Goal: Information Seeking & Learning: Learn about a topic

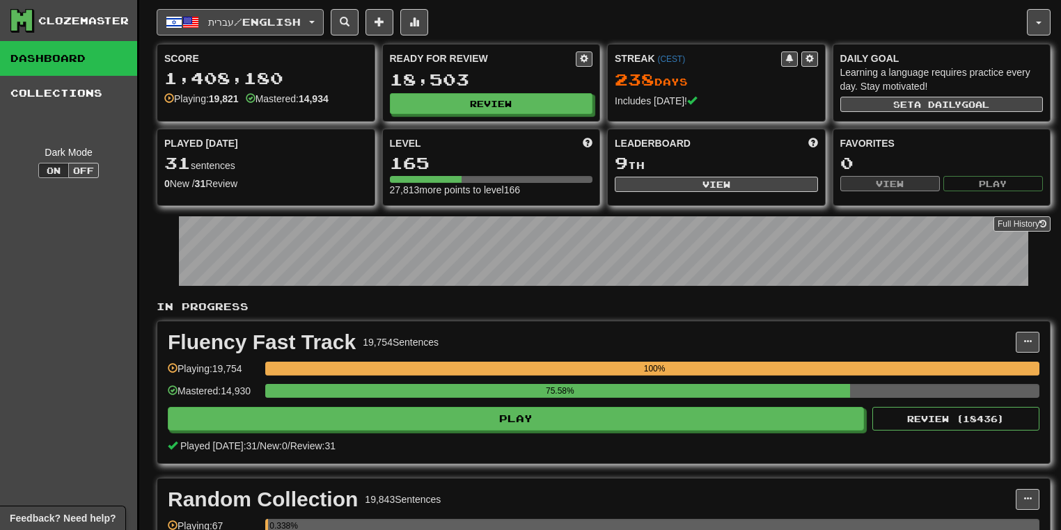
click at [315, 21] on span "button" at bounding box center [312, 22] width 6 height 3
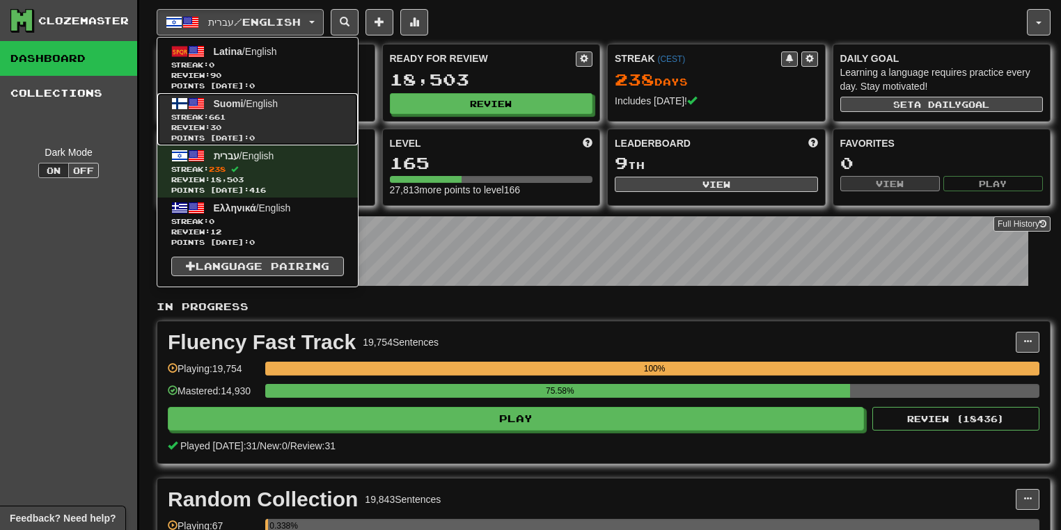
click at [304, 118] on span "Streak: 661" at bounding box center [257, 117] width 173 height 10
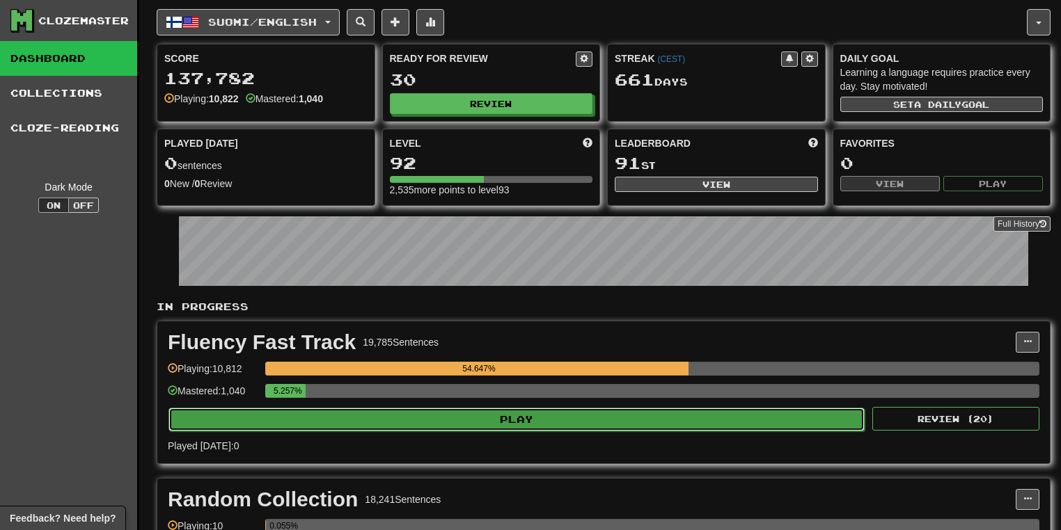
click at [486, 423] on button "Play" at bounding box center [516, 420] width 696 height 24
select select "**"
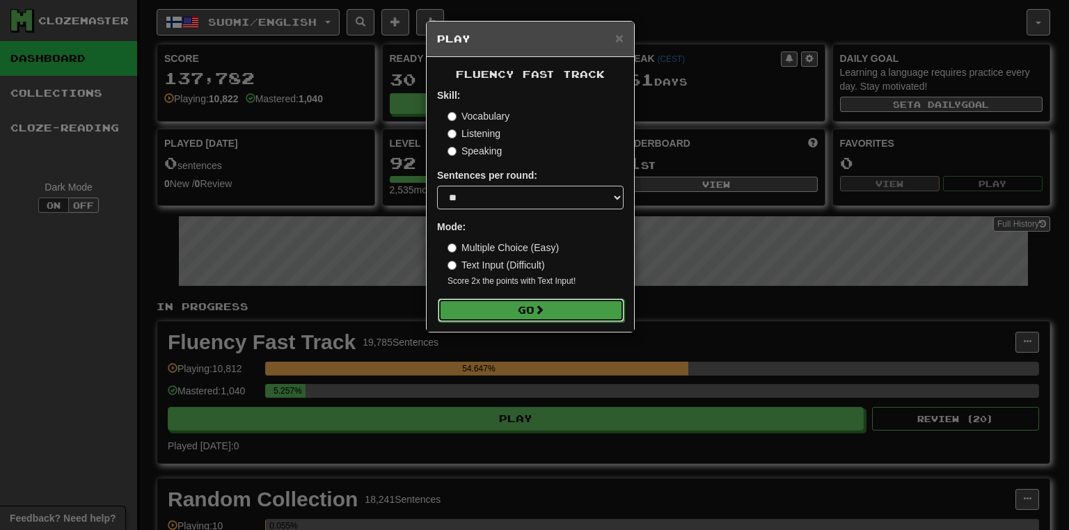
click at [512, 315] on button "Go" at bounding box center [531, 311] width 187 height 24
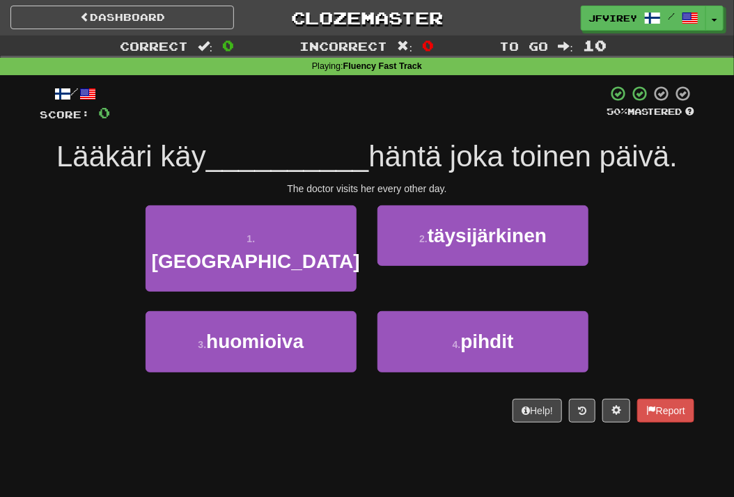
click at [94, 213] on div "1 . katsomassa 2 . täysijärkinen" at bounding box center [367, 258] width 696 height 107
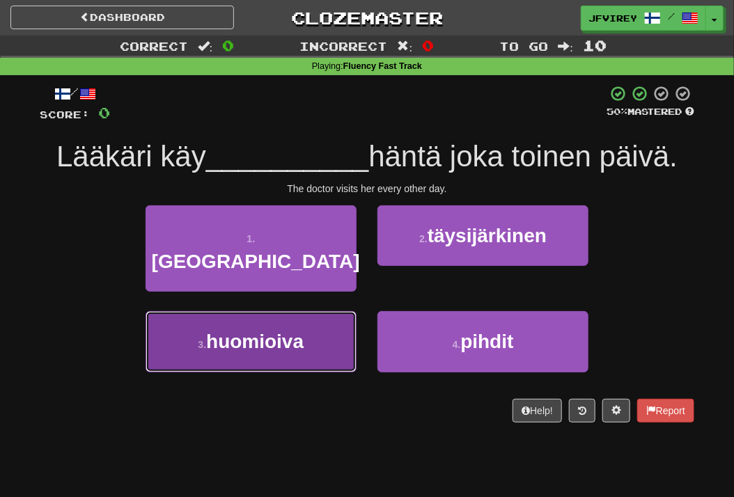
click at [276, 329] on button "3 . huomioiva" at bounding box center [250, 341] width 211 height 61
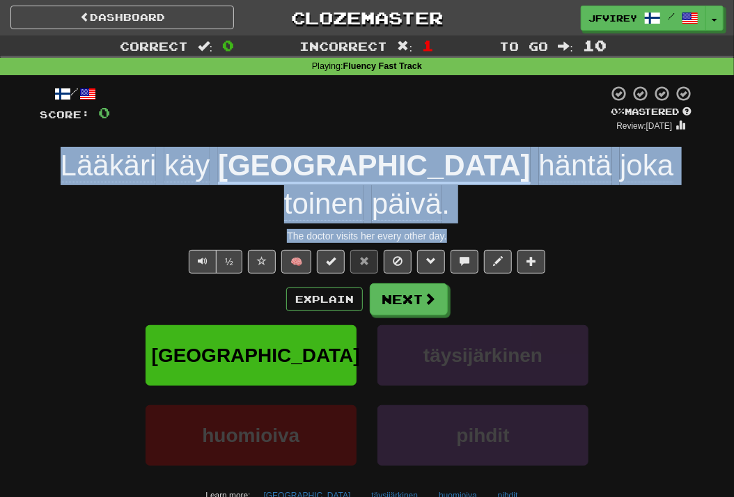
drag, startPoint x: 475, startPoint y: 196, endPoint x: 45, endPoint y: 160, distance: 431.0
click at [45, 160] on div "/ Score: 0 0 % Mastered Review: [DATE] Lääkäri käy katsomassa häntä joka toinen…" at bounding box center [367, 322] width 654 height 474
copy div "Lääkäri käy katsomassa häntä joka toinen päivä . The doctor visits her every ot…"
click at [198, 256] on span "Text-to-speech controls" at bounding box center [203, 261] width 10 height 10
click at [216, 250] on button "½" at bounding box center [229, 262] width 26 height 24
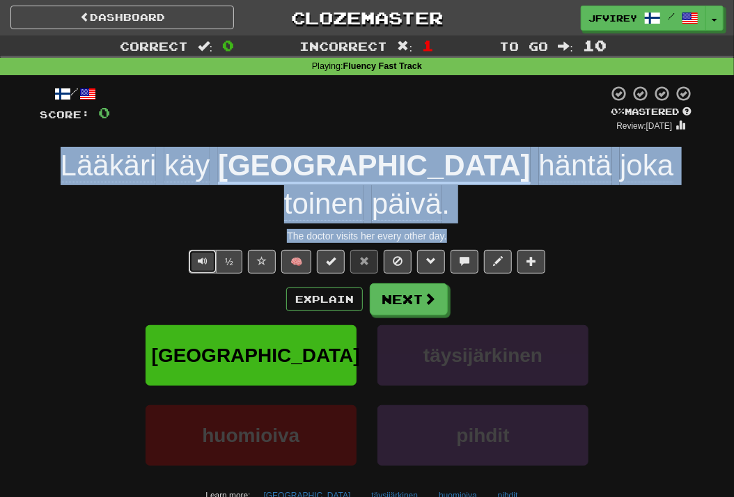
click at [214, 250] on button "Text-to-speech controls" at bounding box center [203, 262] width 28 height 24
click at [207, 250] on button "Text-to-speech controls" at bounding box center [203, 262] width 28 height 24
click at [411, 284] on button "Next" at bounding box center [409, 300] width 78 height 32
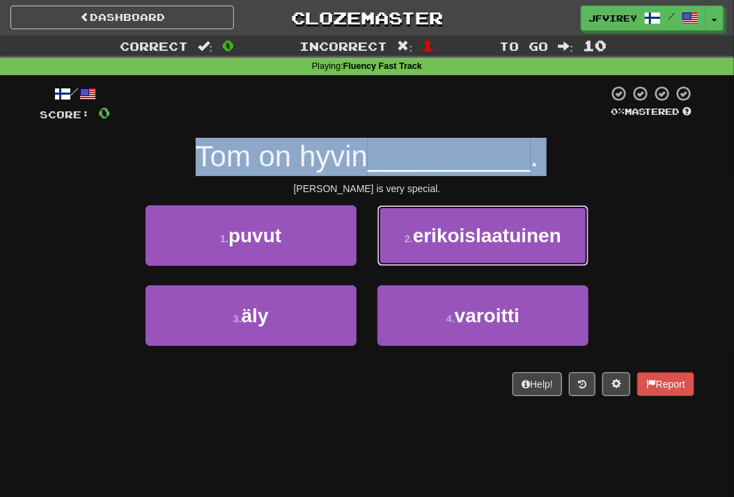
click at [454, 241] on span "erikoislaatuinen" at bounding box center [487, 236] width 148 height 22
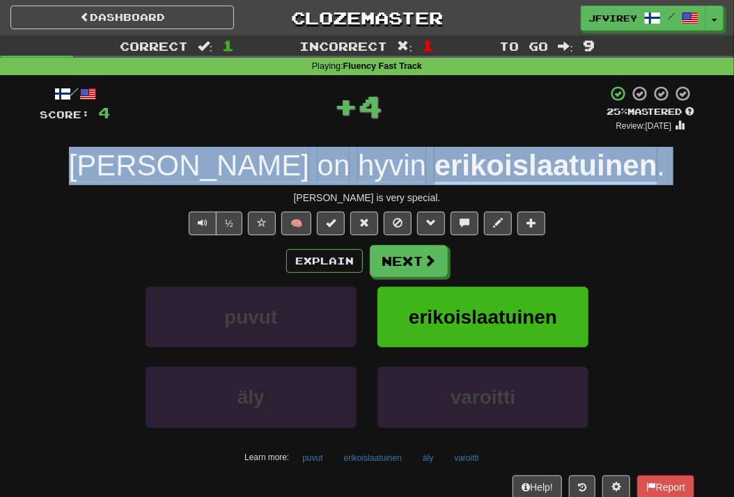
click at [434, 175] on u "erikoislaatuinen" at bounding box center [545, 167] width 223 height 36
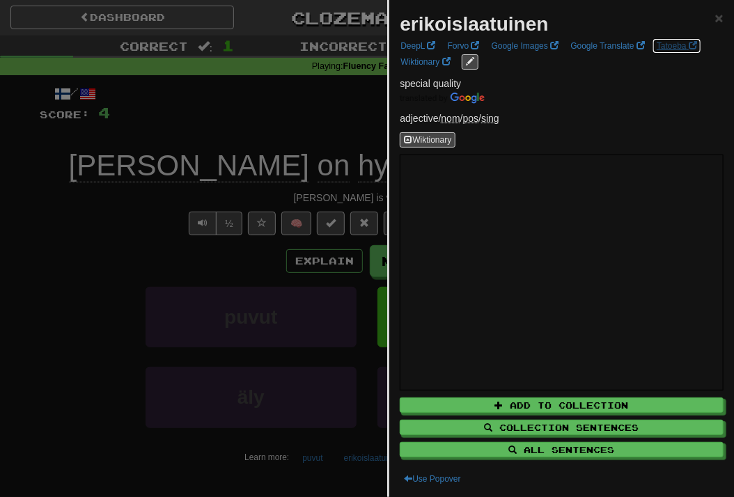
click at [681, 49] on link "Tatoeba" at bounding box center [676, 45] width 49 height 15
click at [138, 207] on div at bounding box center [367, 248] width 734 height 497
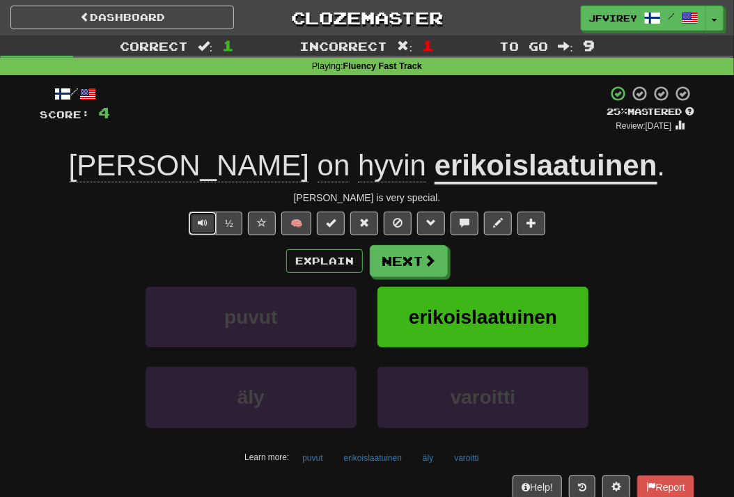
click at [209, 223] on button "Text-to-speech controls" at bounding box center [203, 224] width 28 height 24
click at [414, 260] on button "Next" at bounding box center [409, 262] width 78 height 32
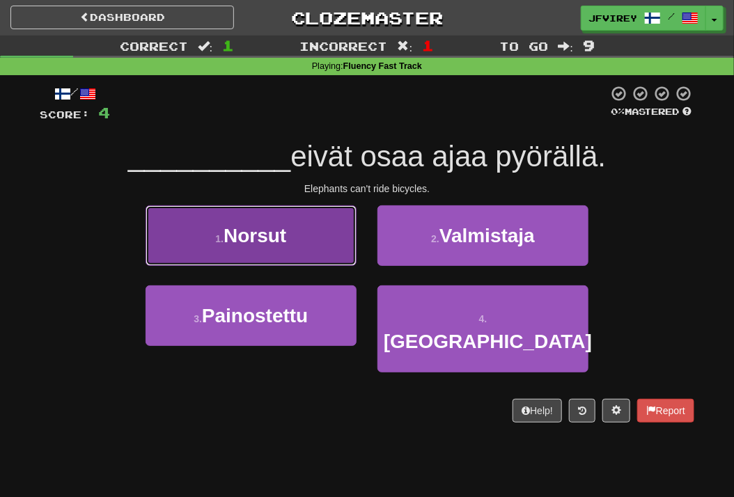
click at [298, 220] on button "1 . Norsut" at bounding box center [250, 235] width 211 height 61
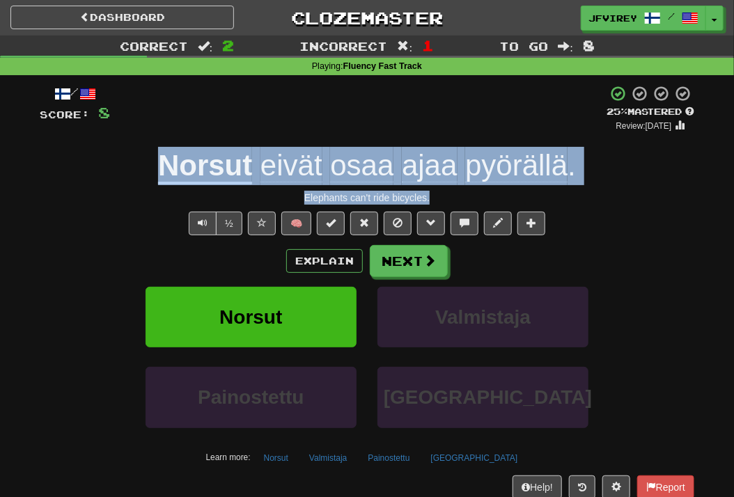
drag, startPoint x: 450, startPoint y: 195, endPoint x: 132, endPoint y: 176, distance: 319.4
click at [132, 176] on div "/ Score: 8 + 4 25 % Mastered Review: [DATE] Norsut eivät osaa ajaa pyörällä . E…" at bounding box center [367, 303] width 654 height 436
copy div "Norsut eivät osaa ajaa pyörällä . Elephants can't ride bicycles."
click at [410, 266] on button "Next" at bounding box center [409, 262] width 78 height 32
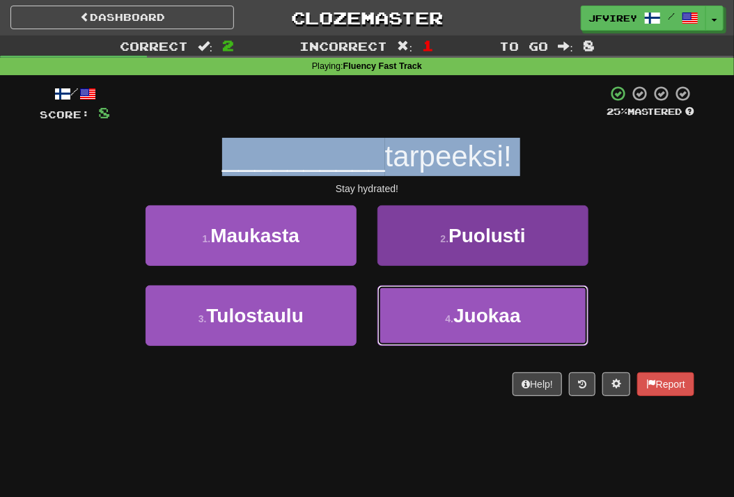
drag, startPoint x: 486, startPoint y: 326, endPoint x: 497, endPoint y: 331, distance: 12.2
click at [487, 327] on button "4 . [GEOGRAPHIC_DATA]" at bounding box center [482, 315] width 211 height 61
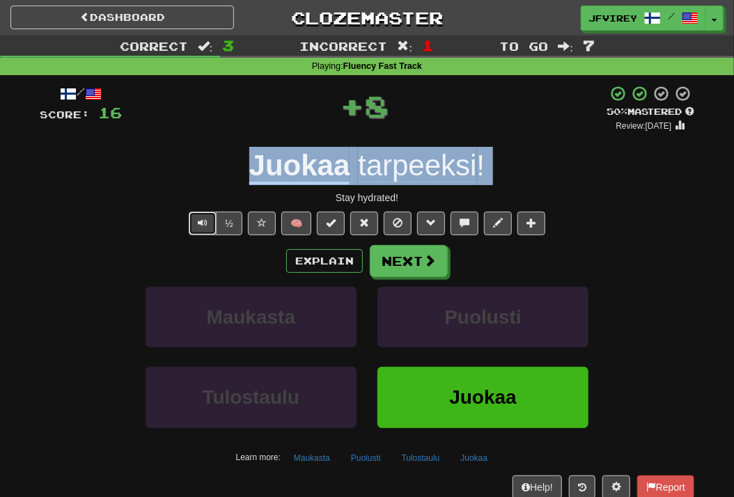
click at [201, 225] on span "Text-to-speech controls" at bounding box center [203, 223] width 10 height 10
click at [407, 258] on button "Next" at bounding box center [409, 262] width 78 height 32
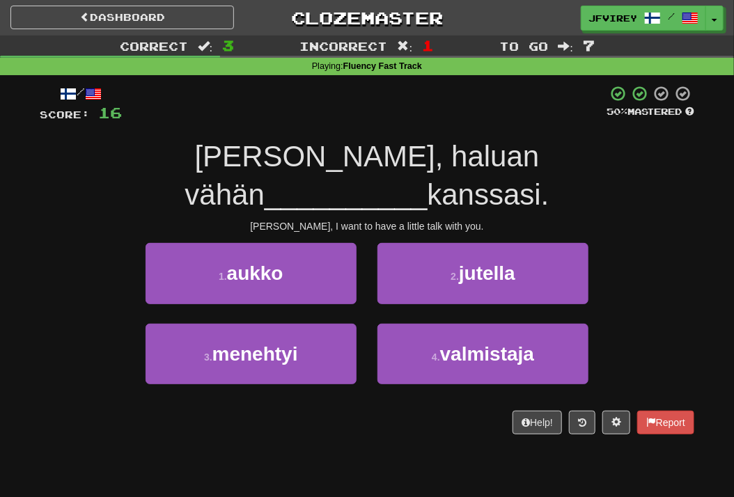
click at [490, 219] on div "[PERSON_NAME], I want to have a little talk with you." at bounding box center [367, 226] width 654 height 14
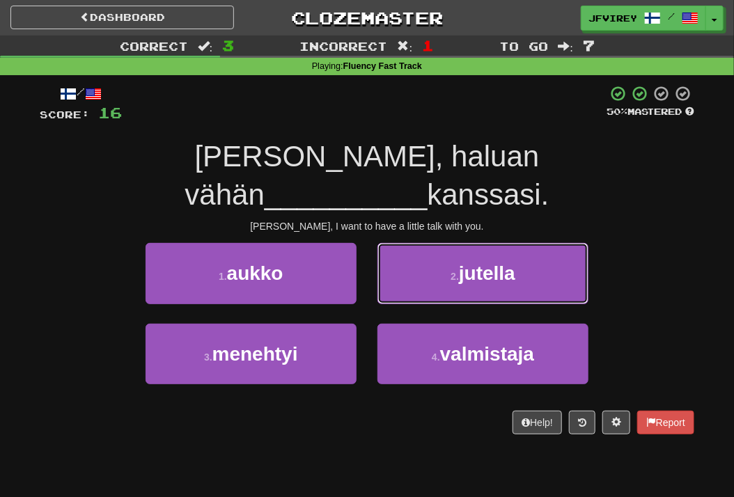
drag, startPoint x: 504, startPoint y: 242, endPoint x: 516, endPoint y: 242, distance: 11.9
click at [505, 262] on span "jutella" at bounding box center [487, 273] width 56 height 22
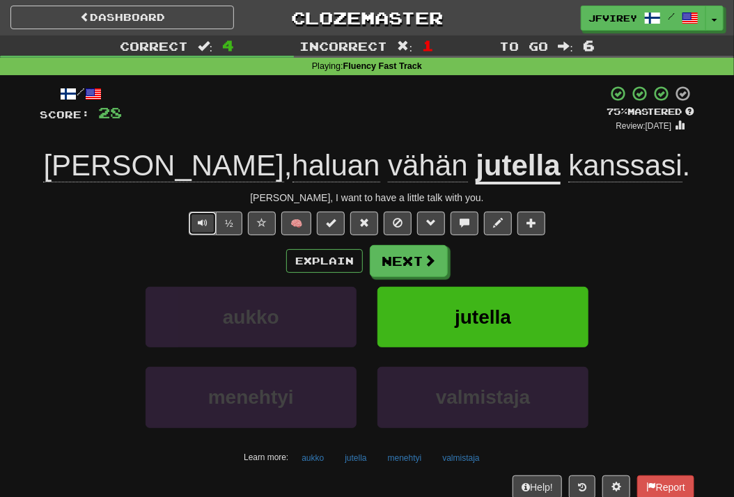
click at [209, 224] on button "Text-to-speech controls" at bounding box center [203, 224] width 28 height 24
click at [400, 267] on button "Next" at bounding box center [409, 262] width 78 height 32
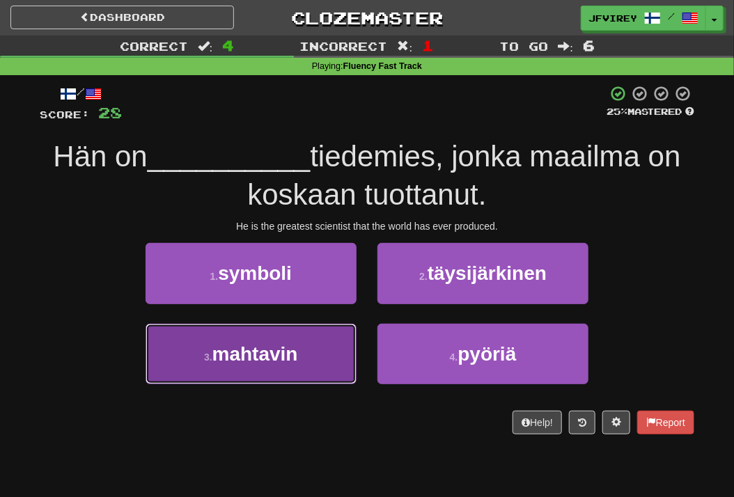
click at [316, 341] on button "3 . mahtavin" at bounding box center [250, 354] width 211 height 61
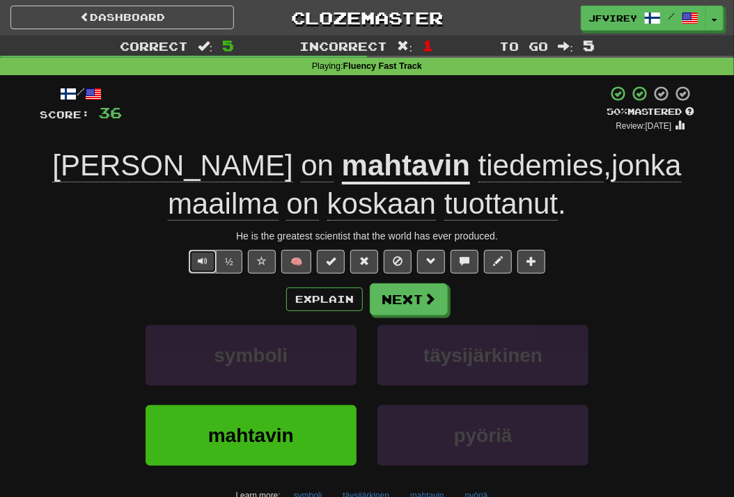
click at [200, 269] on button "Text-to-speech controls" at bounding box center [203, 262] width 28 height 24
click at [426, 298] on span at bounding box center [430, 299] width 13 height 13
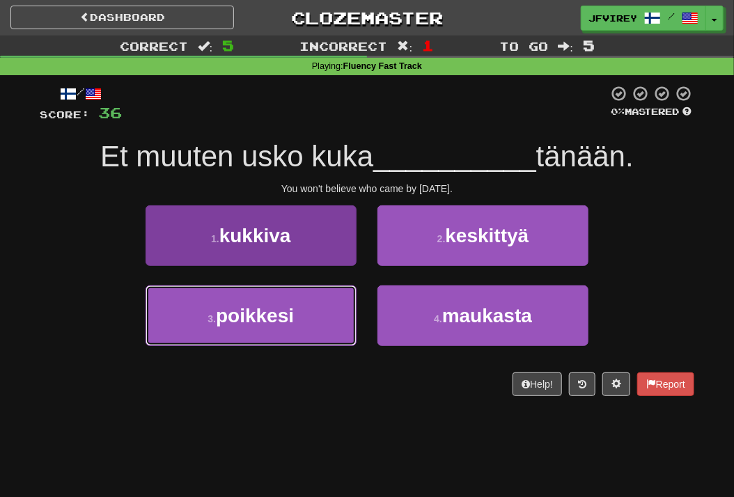
click at [273, 329] on button "3 . poikkesi" at bounding box center [250, 315] width 211 height 61
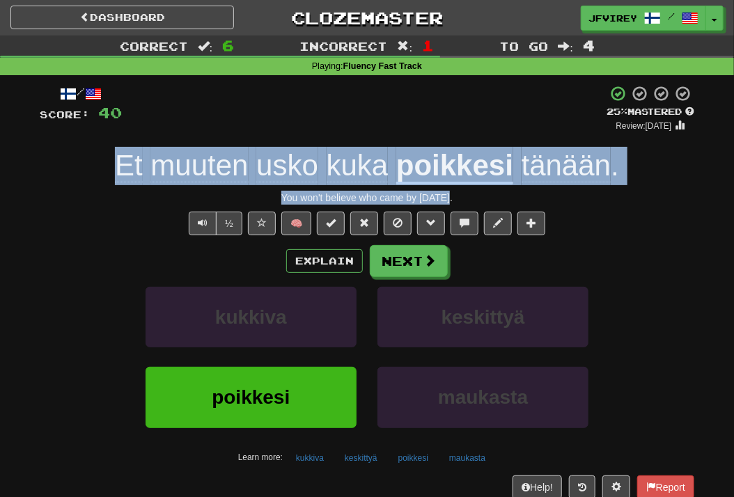
drag, startPoint x: 474, startPoint y: 203, endPoint x: 118, endPoint y: 168, distance: 358.1
click at [118, 168] on div "/ Score: 40 + 4 25 % Mastered Review: [DATE] Et muuten usko kuka poikkesi tänää…" at bounding box center [367, 303] width 654 height 436
copy div "Et muuten usko kuka poikkesi tänään . You won't believe who came by [DATE]."
click at [388, 263] on button "Next" at bounding box center [409, 262] width 78 height 32
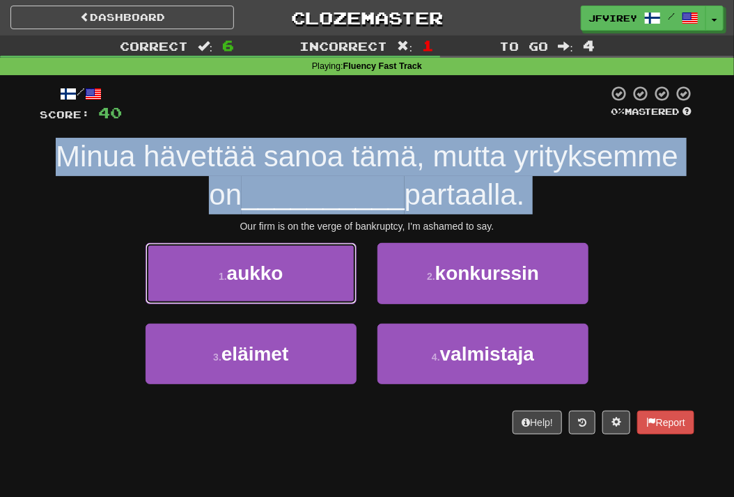
click at [346, 276] on button "1 . aukko" at bounding box center [250, 273] width 211 height 61
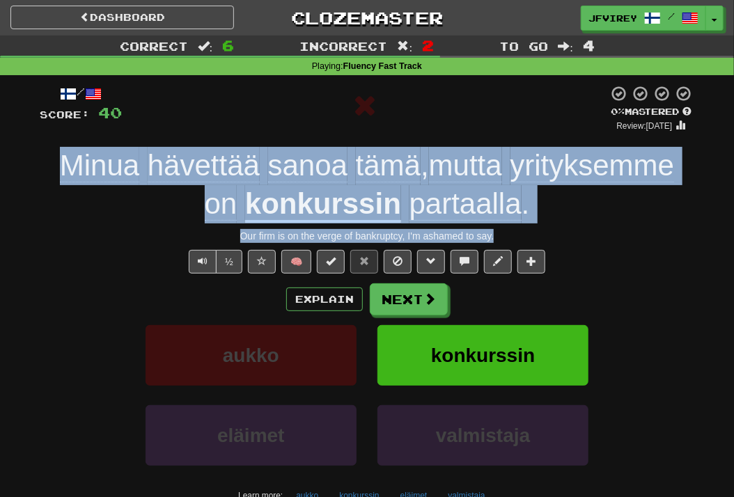
drag, startPoint x: 507, startPoint y: 235, endPoint x: 28, endPoint y: 150, distance: 486.4
click at [28, 150] on div "Correct : 6 Incorrect : 2 To go : 4 Playing : Fluency Fast Track / Score: 40 0 …" at bounding box center [367, 308] width 734 height 544
copy div "Minua hävettää sanoa tämä , mutta yrityksemme on konkurssin partaalla . Our fir…"
click at [203, 265] on span "Text-to-speech controls" at bounding box center [203, 261] width 10 height 10
click at [336, 206] on u "konkurssin" at bounding box center [323, 205] width 156 height 36
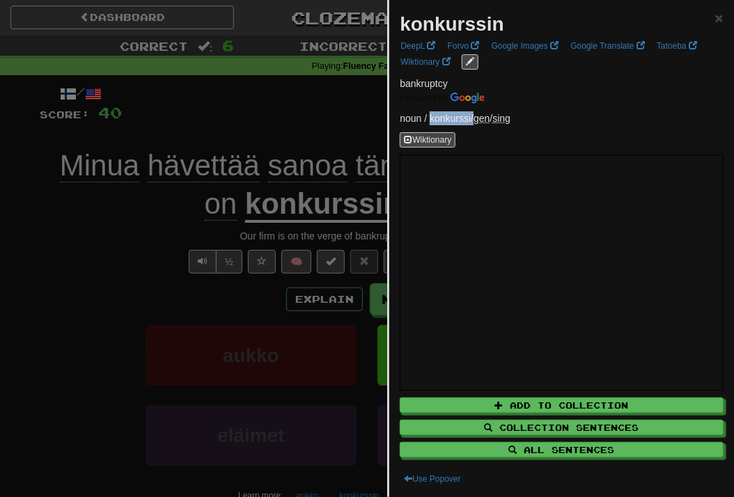
drag, startPoint x: 473, startPoint y: 117, endPoint x: 428, endPoint y: 119, distance: 44.6
click at [428, 119] on p "noun / konkurssi / gen / sing" at bounding box center [562, 118] width 324 height 14
copy p "konkurssi"
drag, startPoint x: 88, startPoint y: 175, endPoint x: 95, endPoint y: 195, distance: 20.7
click at [88, 176] on div at bounding box center [367, 248] width 734 height 497
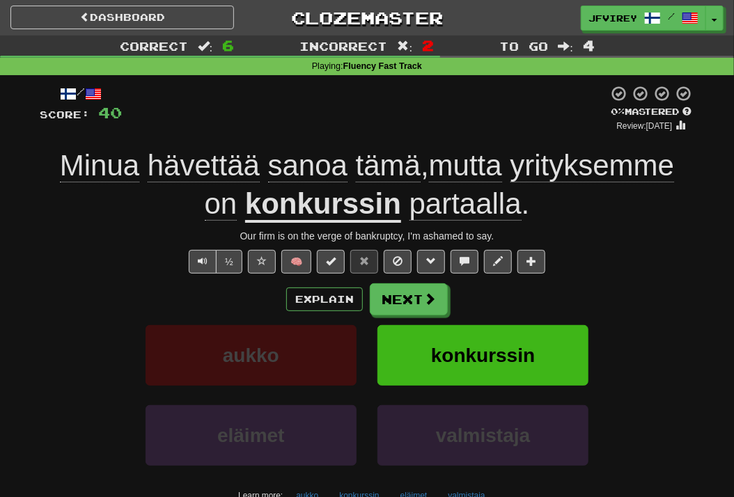
click at [456, 208] on span "partaalla" at bounding box center [465, 203] width 112 height 33
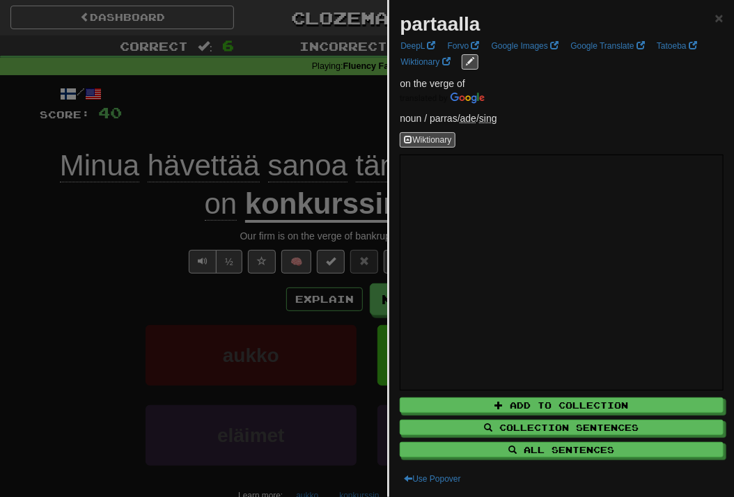
click at [64, 249] on div at bounding box center [367, 248] width 734 height 497
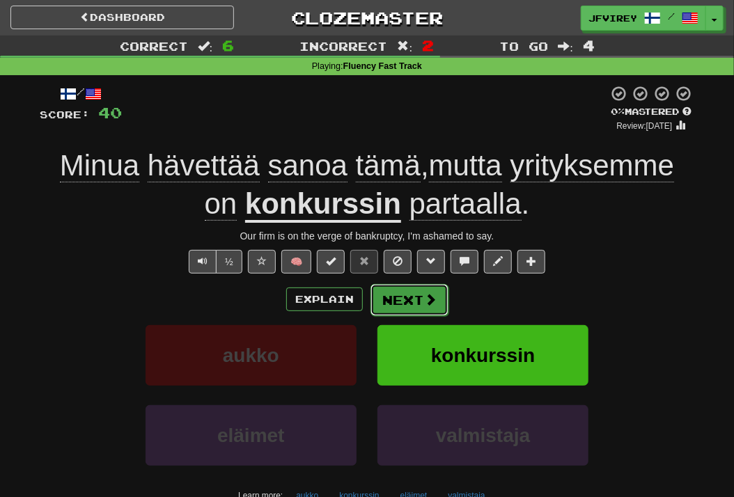
click at [407, 297] on button "Next" at bounding box center [409, 300] width 78 height 32
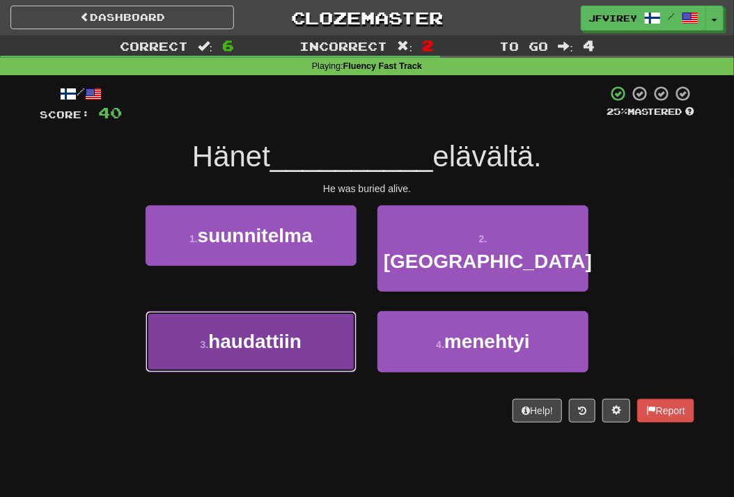
click at [312, 323] on button "3 . haudattiin" at bounding box center [250, 341] width 211 height 61
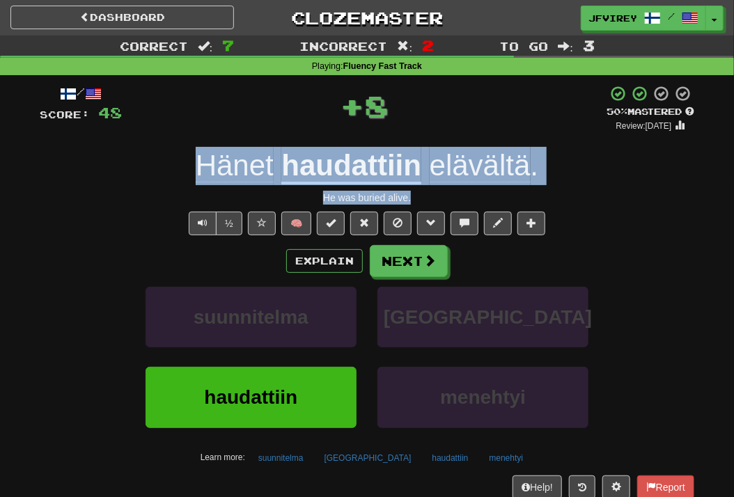
drag, startPoint x: 454, startPoint y: 189, endPoint x: 169, endPoint y: 162, distance: 286.0
click at [169, 162] on div "/ Score: 48 + 8 50 % Mastered Review: [DATE] Hänet haudattiin elävältä . He was…" at bounding box center [367, 303] width 654 height 436
copy div "Hänet haudattiin elävältä . He was buried alive."
click at [459, 164] on span "elävältä" at bounding box center [480, 165] width 101 height 33
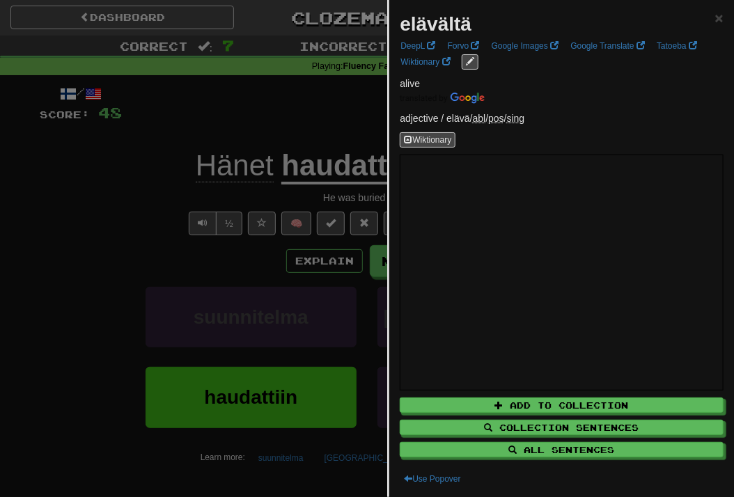
click at [218, 305] on div at bounding box center [367, 248] width 734 height 497
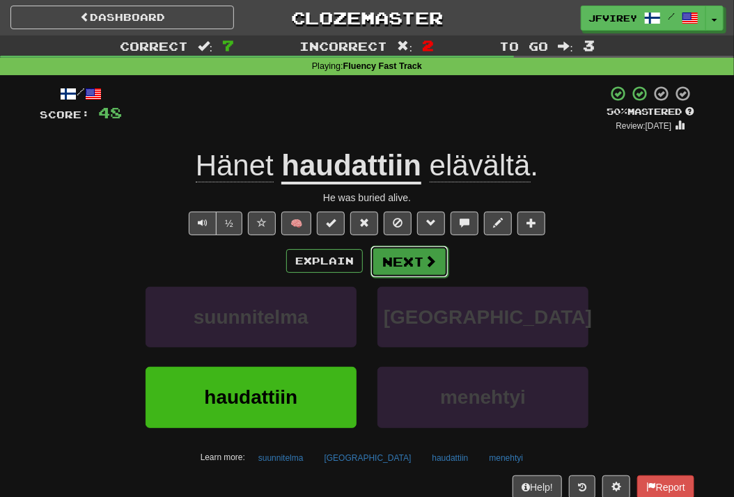
click at [395, 258] on button "Next" at bounding box center [409, 262] width 78 height 32
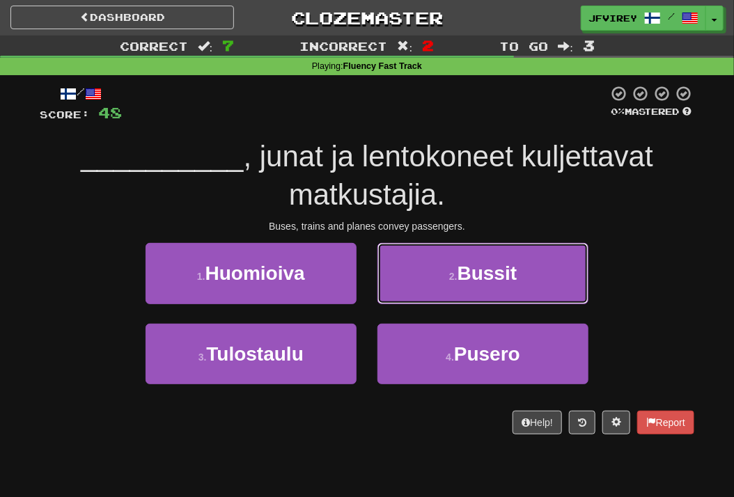
click at [523, 276] on button "2 . [GEOGRAPHIC_DATA]" at bounding box center [482, 273] width 211 height 61
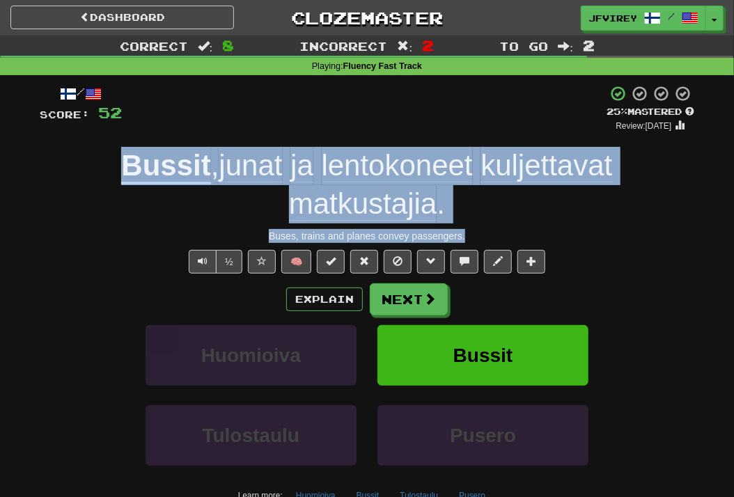
drag, startPoint x: 476, startPoint y: 230, endPoint x: 126, endPoint y: 161, distance: 356.9
click at [126, 161] on div "/ Score: 52 + 4 25 % Mastered Review: [DATE] Bussit , junat ja lentokoneet kulj…" at bounding box center [367, 322] width 654 height 474
copy div "Bussit , junat ja lentokoneet kuljettavat matkustajia . Buses, trains and plane…"
click at [205, 261] on span "Text-to-speech controls" at bounding box center [203, 261] width 10 height 10
click at [409, 295] on button "Next" at bounding box center [409, 300] width 78 height 32
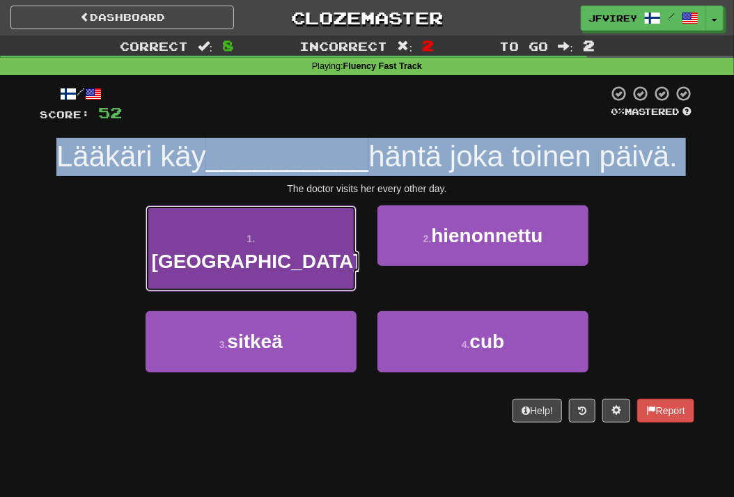
click at [292, 251] on span "[GEOGRAPHIC_DATA]" at bounding box center [256, 262] width 208 height 22
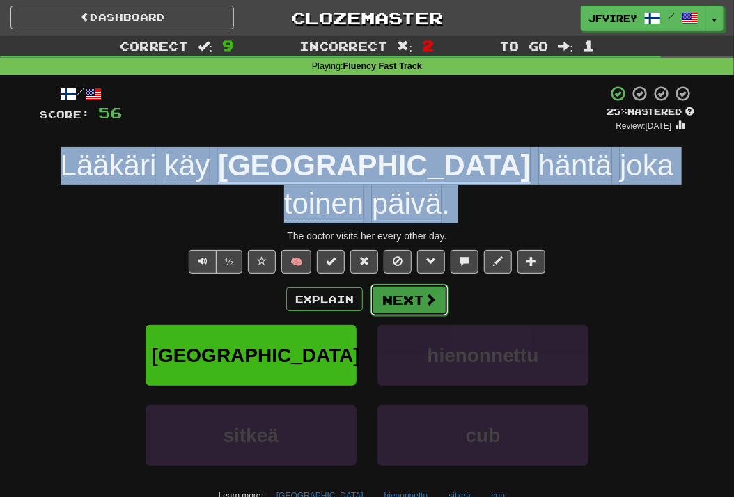
click at [416, 284] on button "Next" at bounding box center [409, 300] width 78 height 32
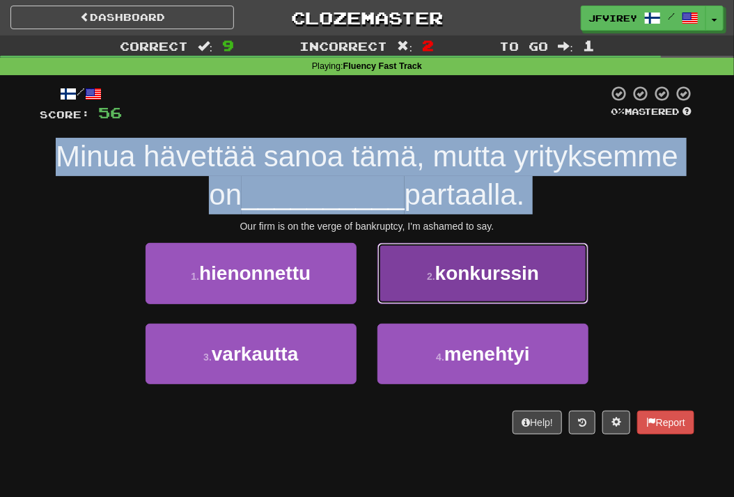
click at [467, 269] on span "konkurssin" at bounding box center [487, 273] width 104 height 22
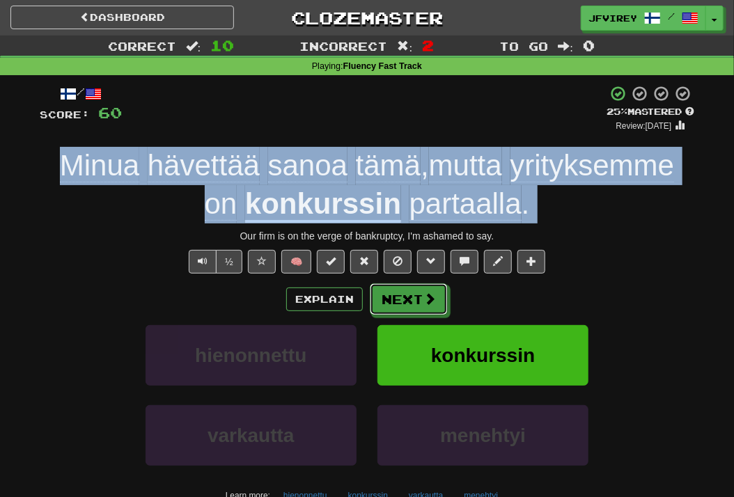
click at [426, 294] on span at bounding box center [429, 298] width 13 height 13
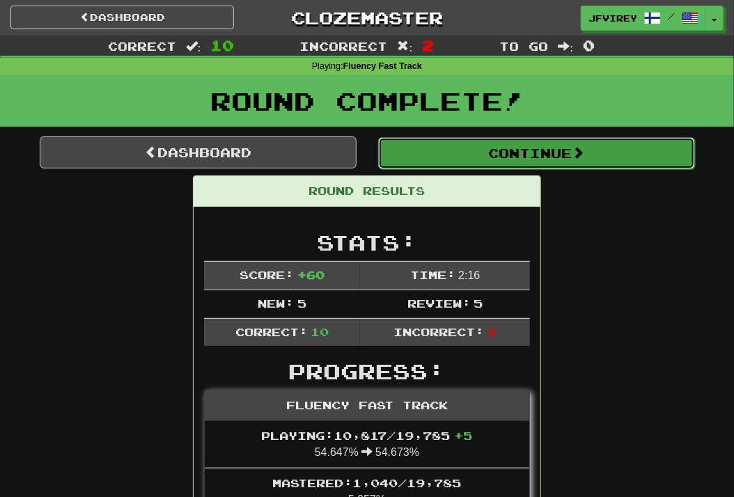
click at [539, 150] on button "Continue" at bounding box center [536, 153] width 317 height 32
